Goal: Find specific page/section: Find specific page/section

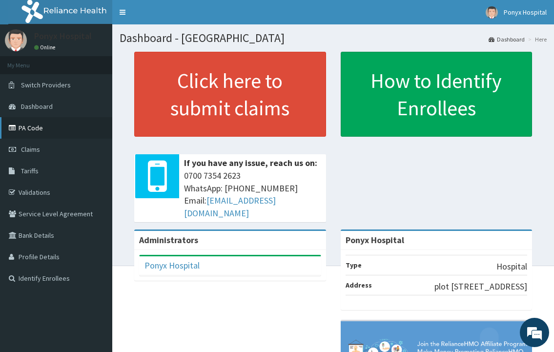
click at [30, 128] on link "PA Code" at bounding box center [56, 127] width 112 height 21
